Goal: Transaction & Acquisition: Purchase product/service

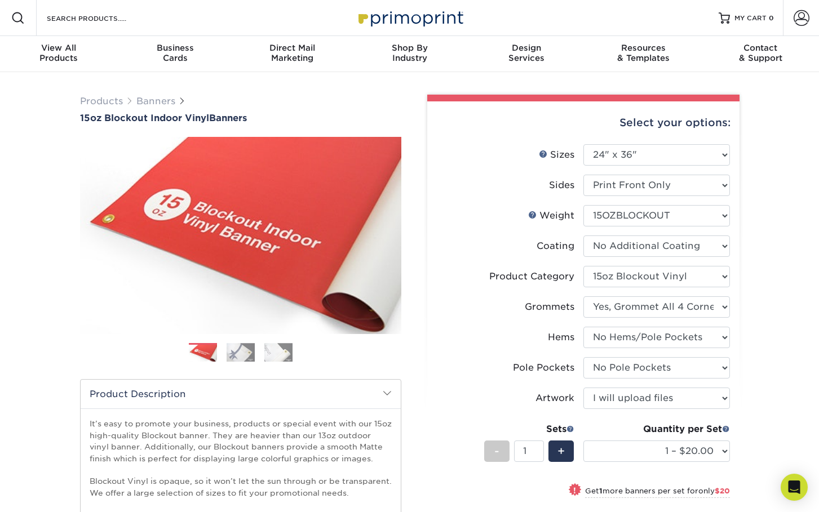
select select "24.00x36.00"
select select "ab63990c-71be-4401-8343-b30abfa5ad7c"
select select "ce33bba6-a87b-4293-934d-6f372bdce3e6"
select select "4e4ebf09-664b-4b70-8385-b564872d2e90"
select select "462c5fe9-21e9-49a0-afb4-1c6e8664fe13"
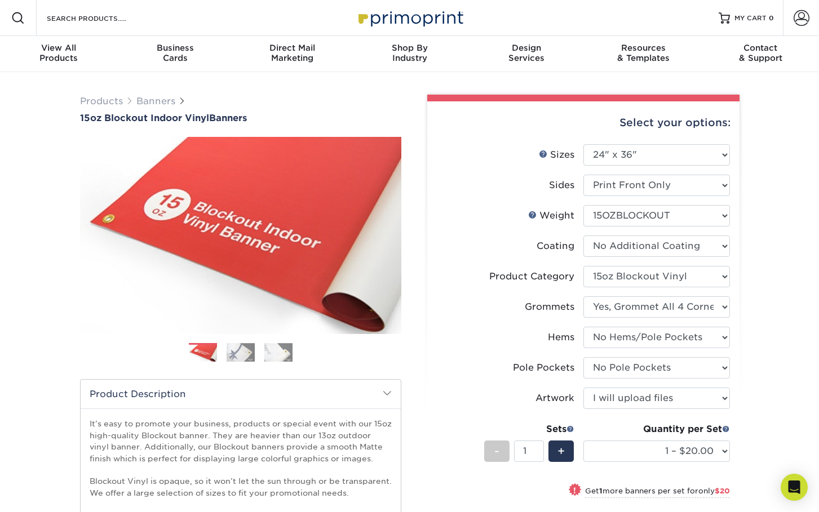
select select "upload"
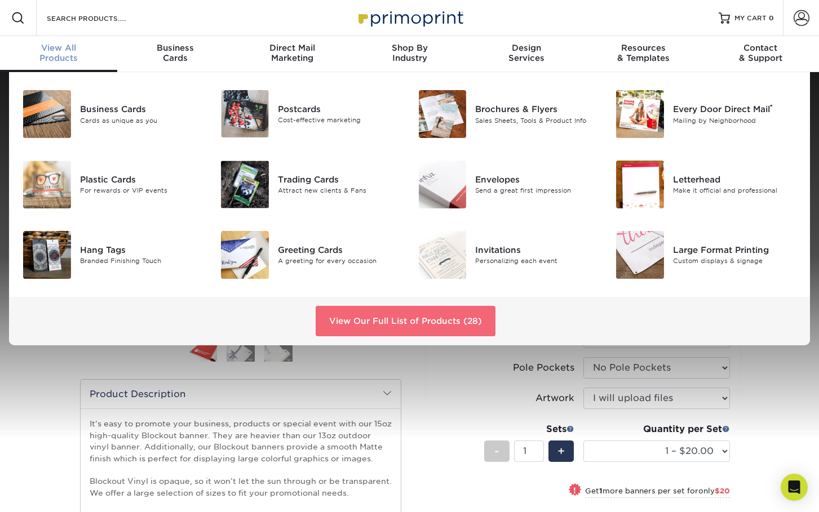
click at [351, 318] on link "View Our Full List of Products (28)" at bounding box center [406, 321] width 180 height 30
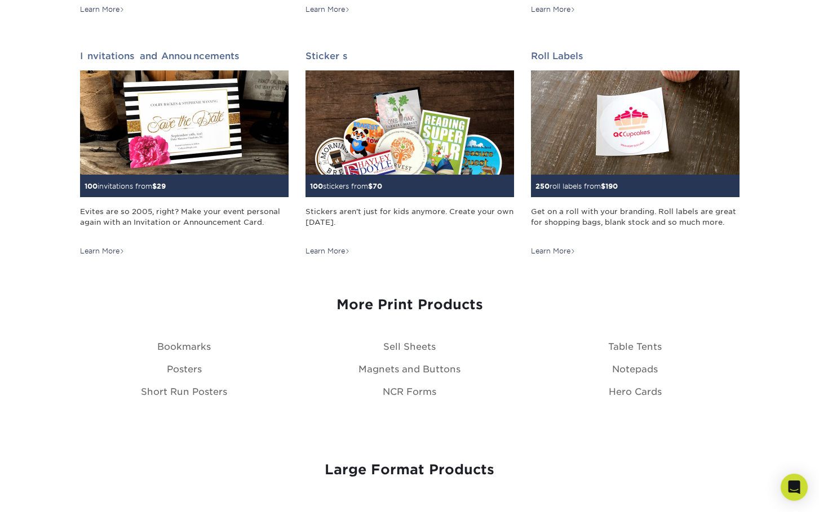
scroll to position [1119, 0]
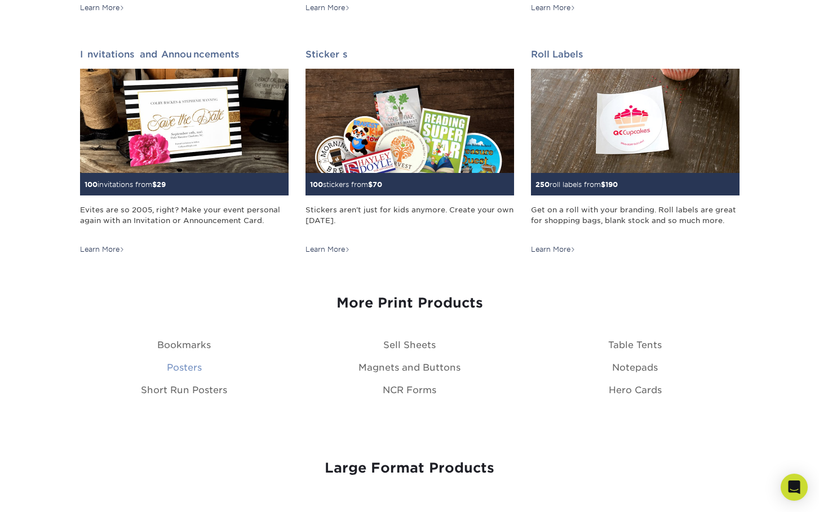
click at [184, 369] on link "Posters" at bounding box center [184, 367] width 35 height 11
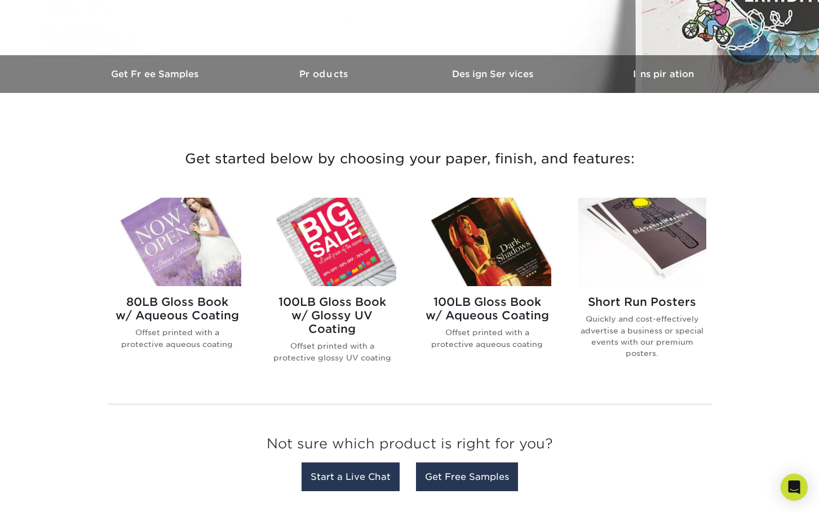
scroll to position [324, 0]
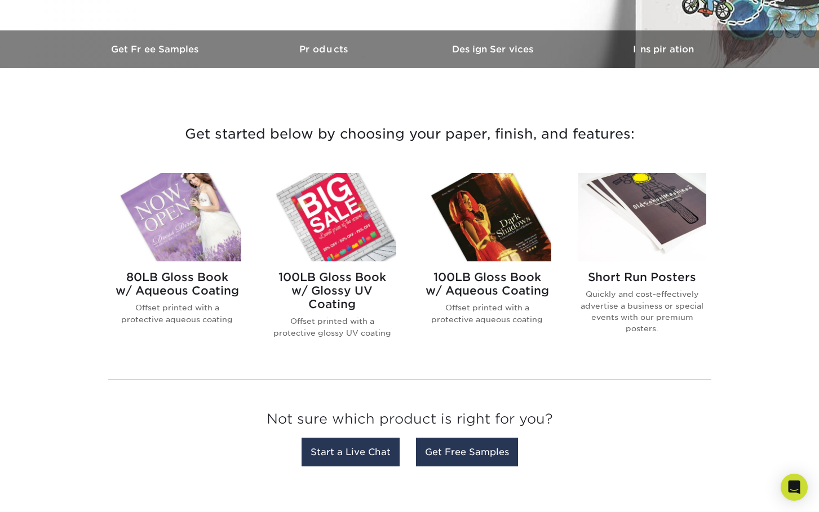
click at [211, 237] on img at bounding box center [177, 217] width 128 height 88
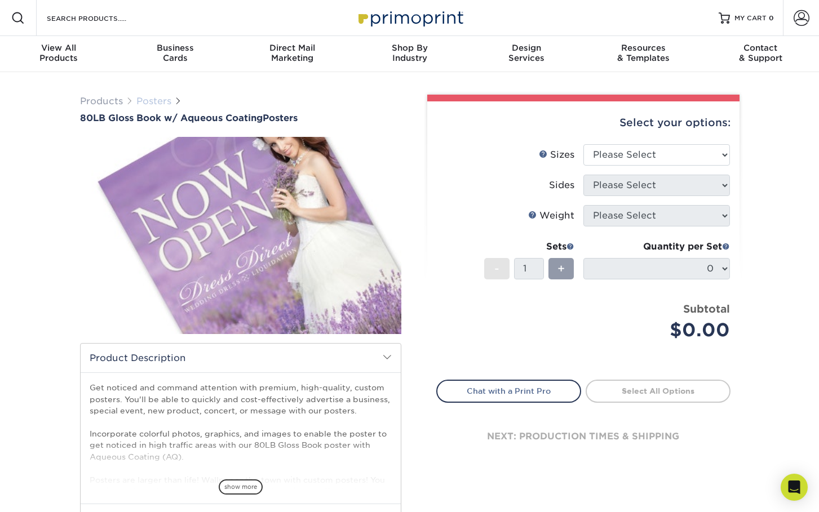
click at [150, 101] on link "Posters" at bounding box center [153, 101] width 35 height 11
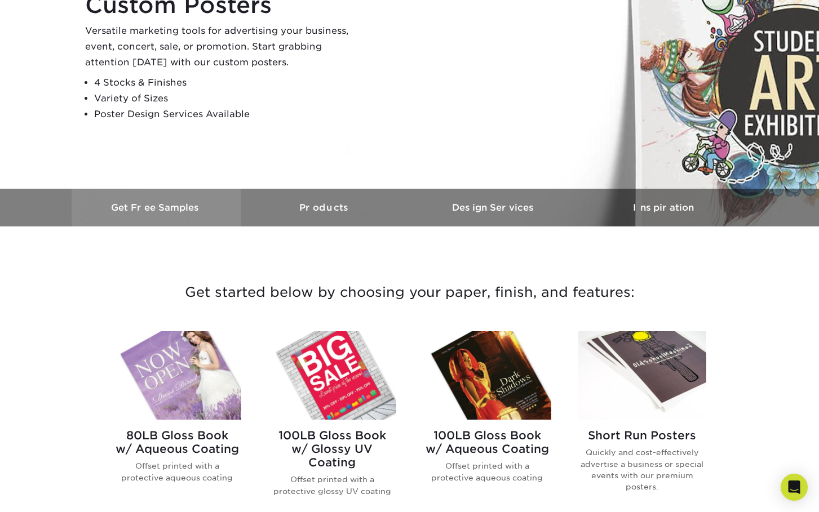
scroll to position [208, 0]
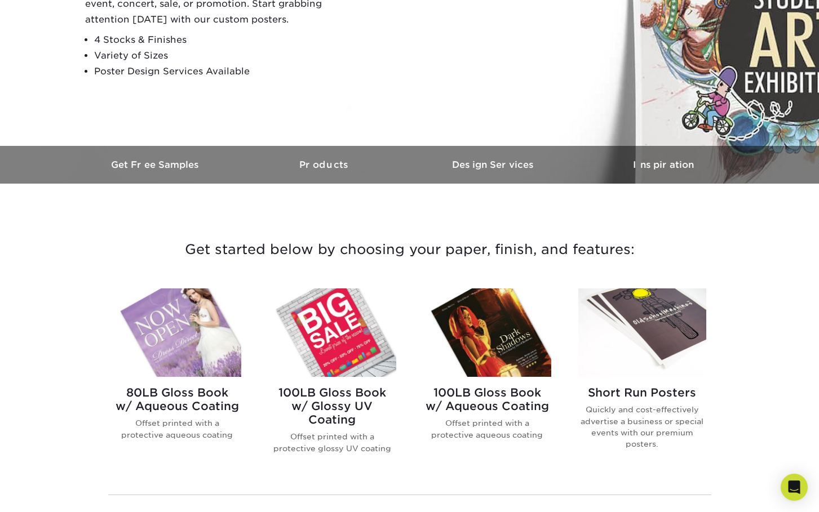
click at [374, 329] on img at bounding box center [332, 333] width 128 height 88
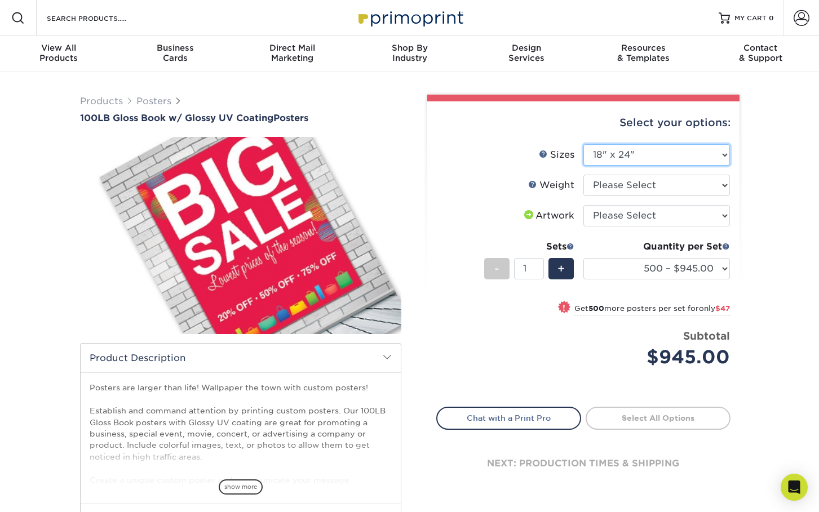
select select "13.00x19.00"
select select "-1"
